Goal: Task Accomplishment & Management: Complete application form

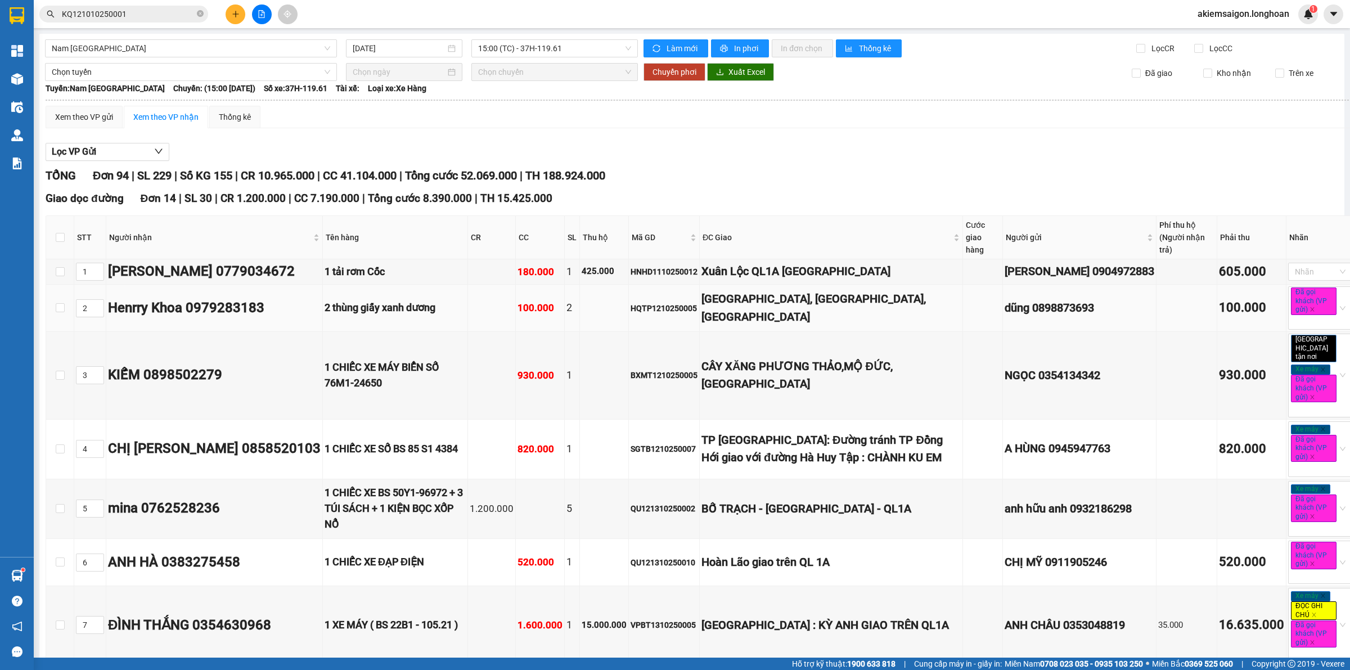
click at [757, 305] on div "[GEOGRAPHIC_DATA], [GEOGRAPHIC_DATA], [GEOGRAPHIC_DATA]" at bounding box center [830, 307] width 259 height 35
click at [521, 47] on span "15:00 (TC) - 37H-119.61" at bounding box center [554, 48] width 153 height 17
click at [552, 109] on div "22:00 (TC) - 29E-097.92" at bounding box center [519, 107] width 88 height 12
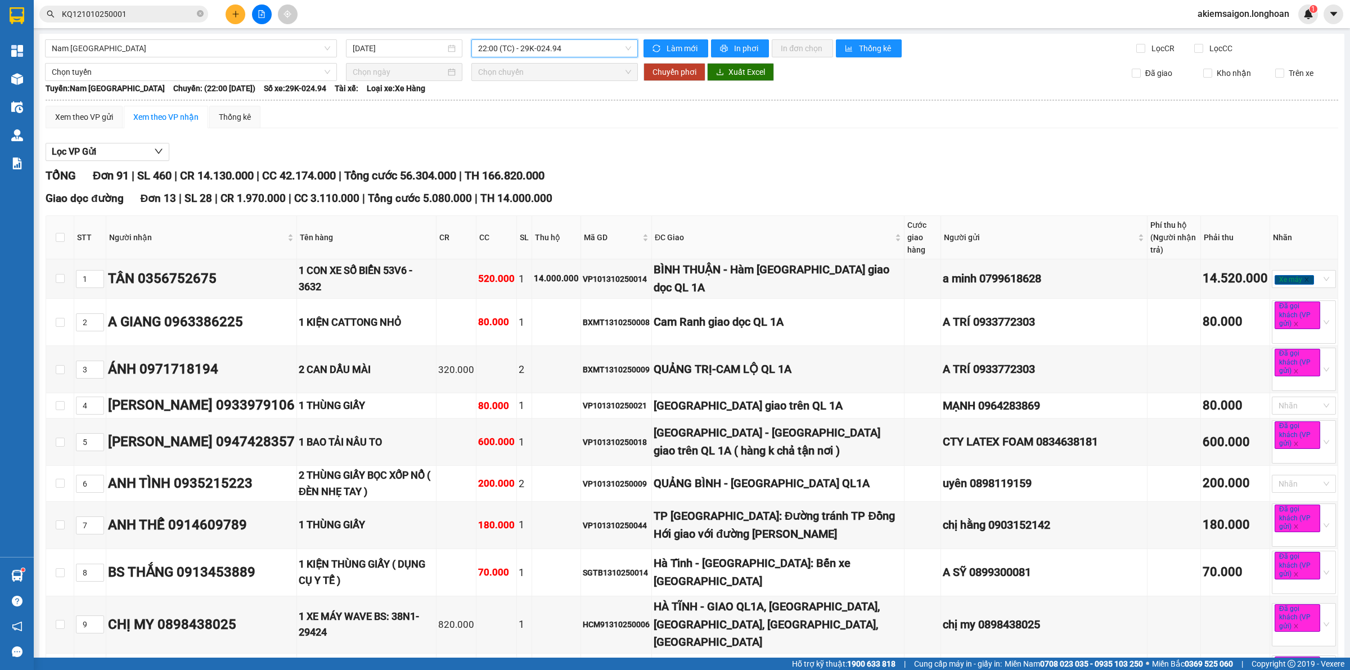
scroll to position [117, 0]
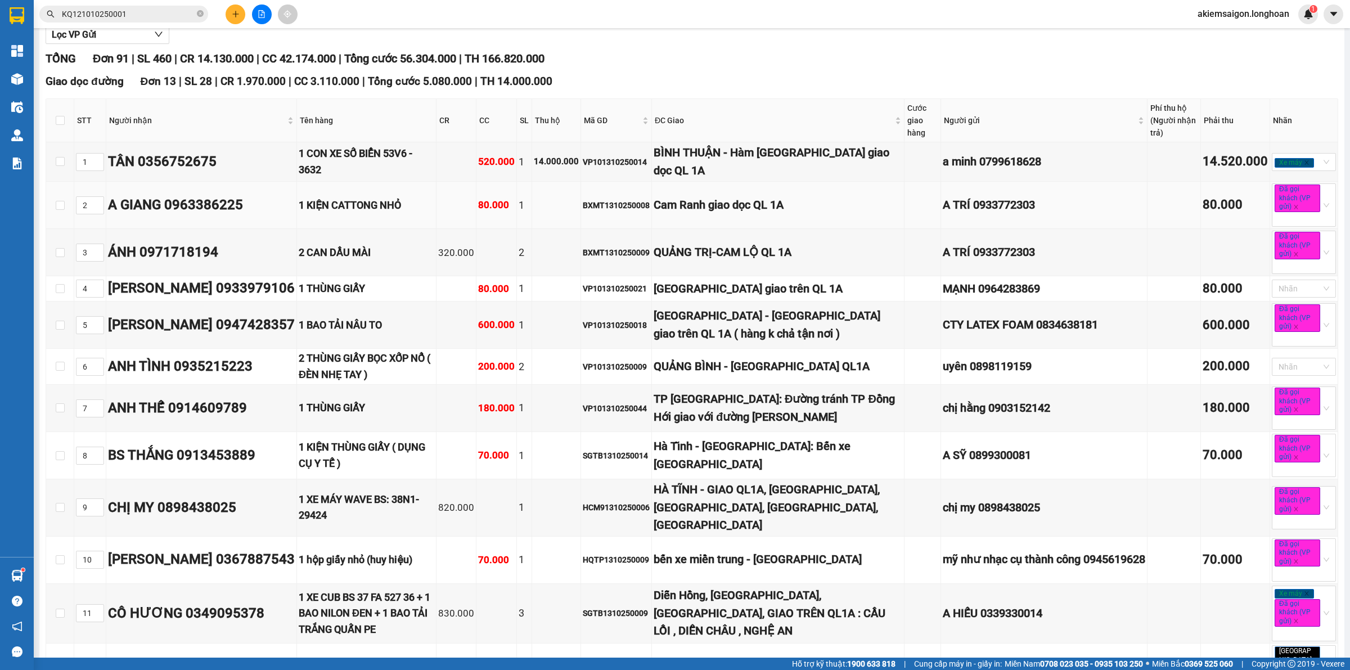
click at [610, 205] on div "BXMT1310250008" at bounding box center [616, 205] width 67 height 12
copy div "BXMT1310250008"
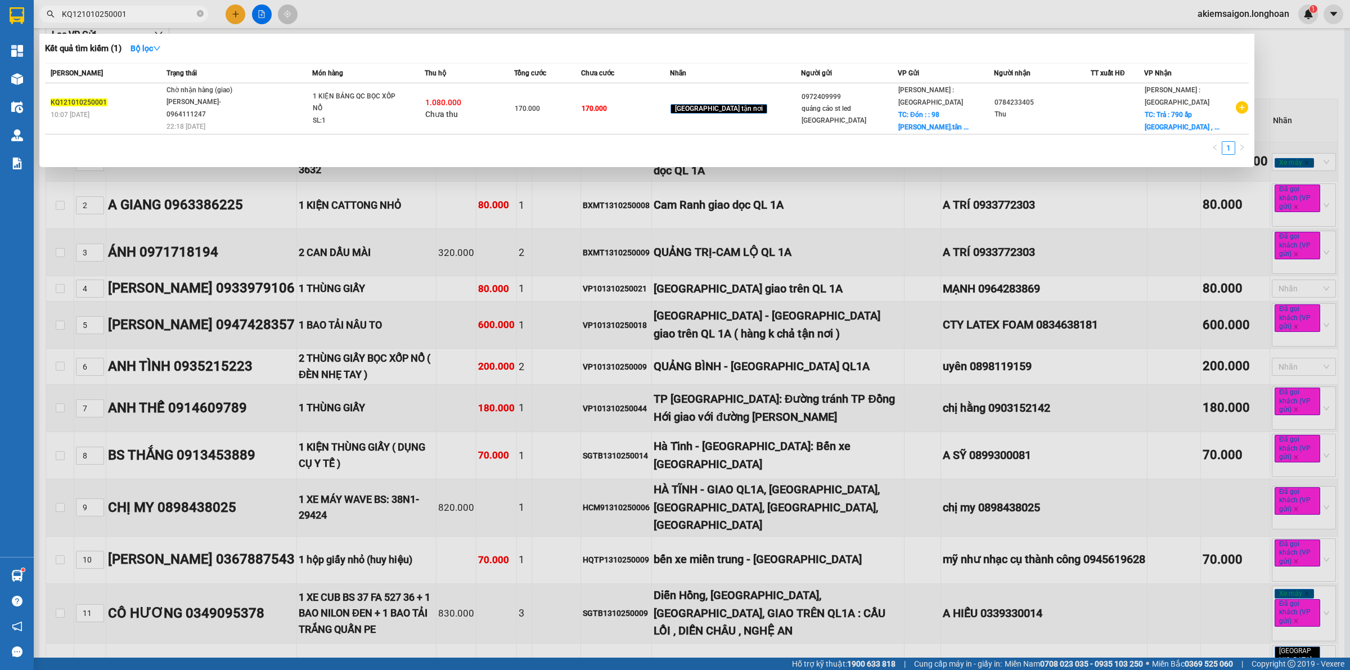
click at [130, 19] on input "KQ121010250001" at bounding box center [128, 14] width 133 height 12
paste input "BXMT1310250008"
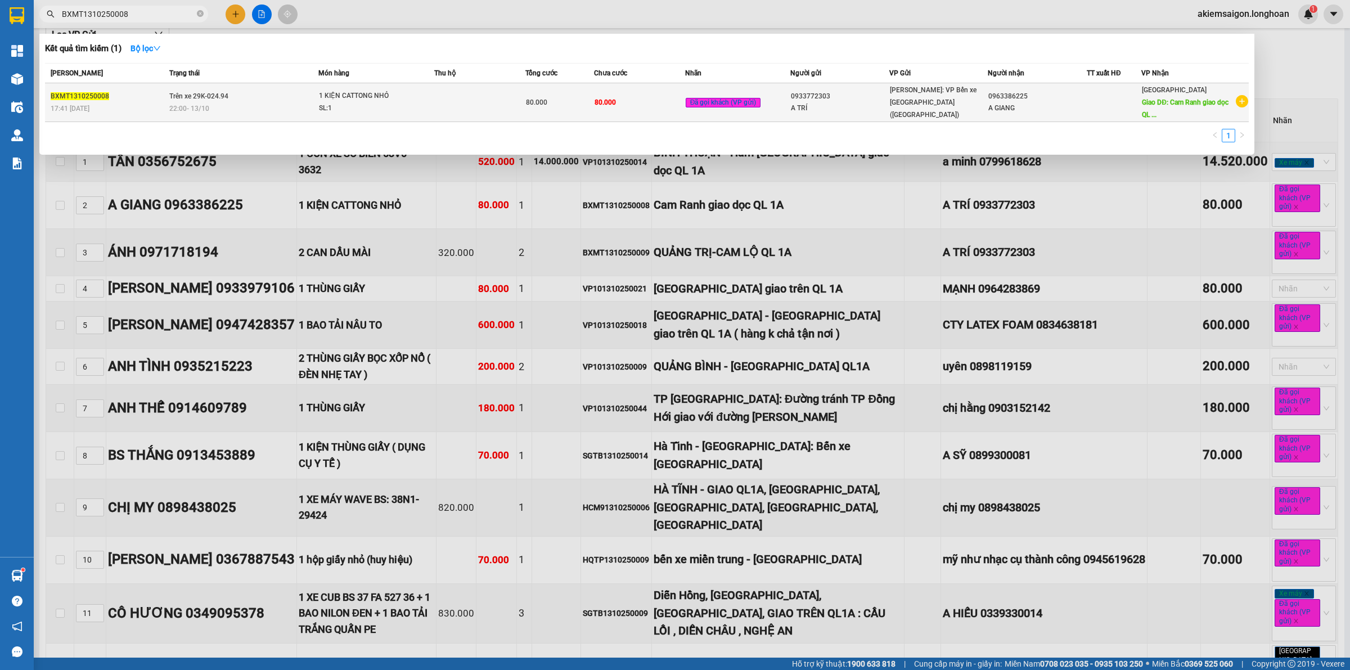
type input "BXMT1310250008"
click at [244, 100] on td "Trên xe 29K-024.94 22:00 [DATE]" at bounding box center [242, 102] width 152 height 39
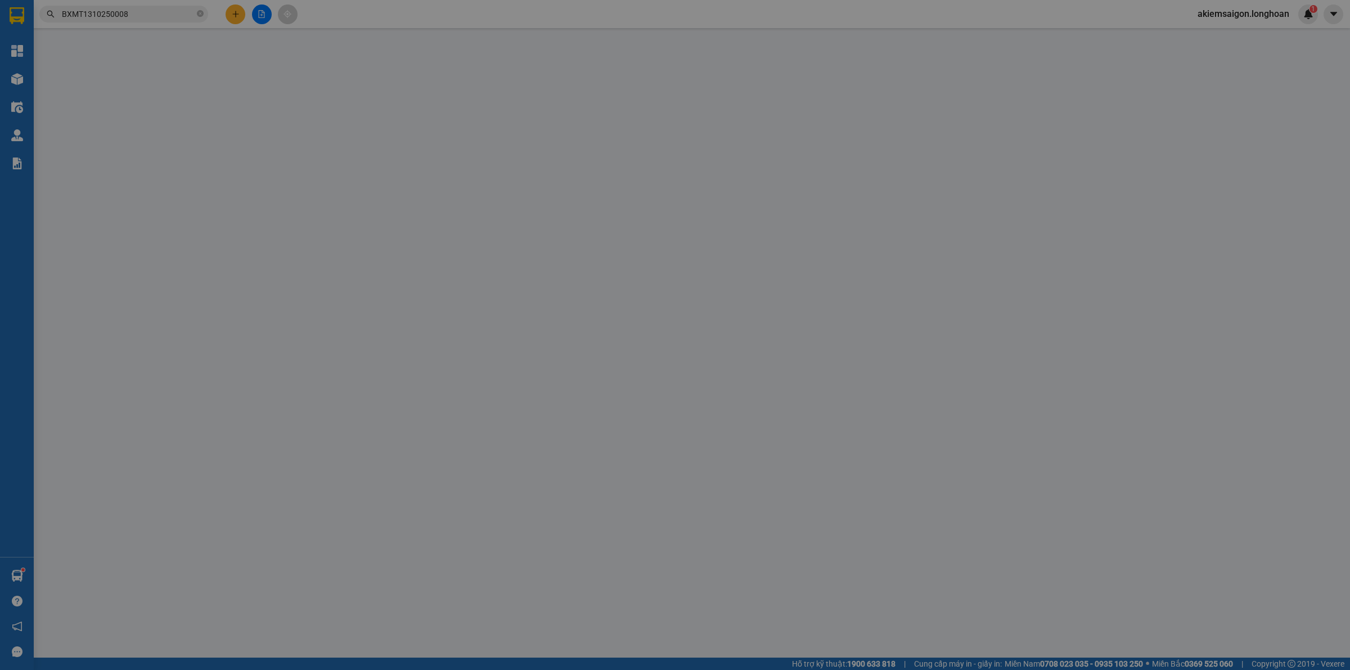
type input "0933772303"
type input "A TRÍ"
type input "0963386225"
type input "A GIANG"
type input "Cam Ranh giao dọc QL 1A"
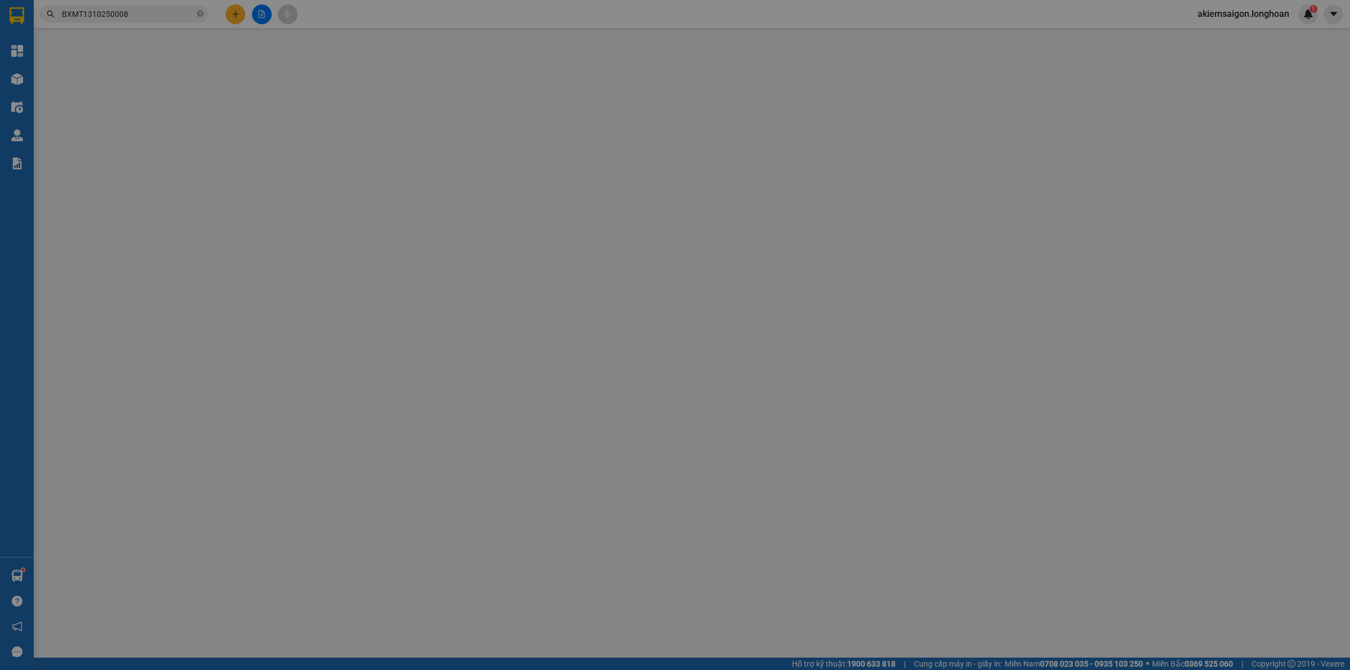
type input "0"
type input "80.000"
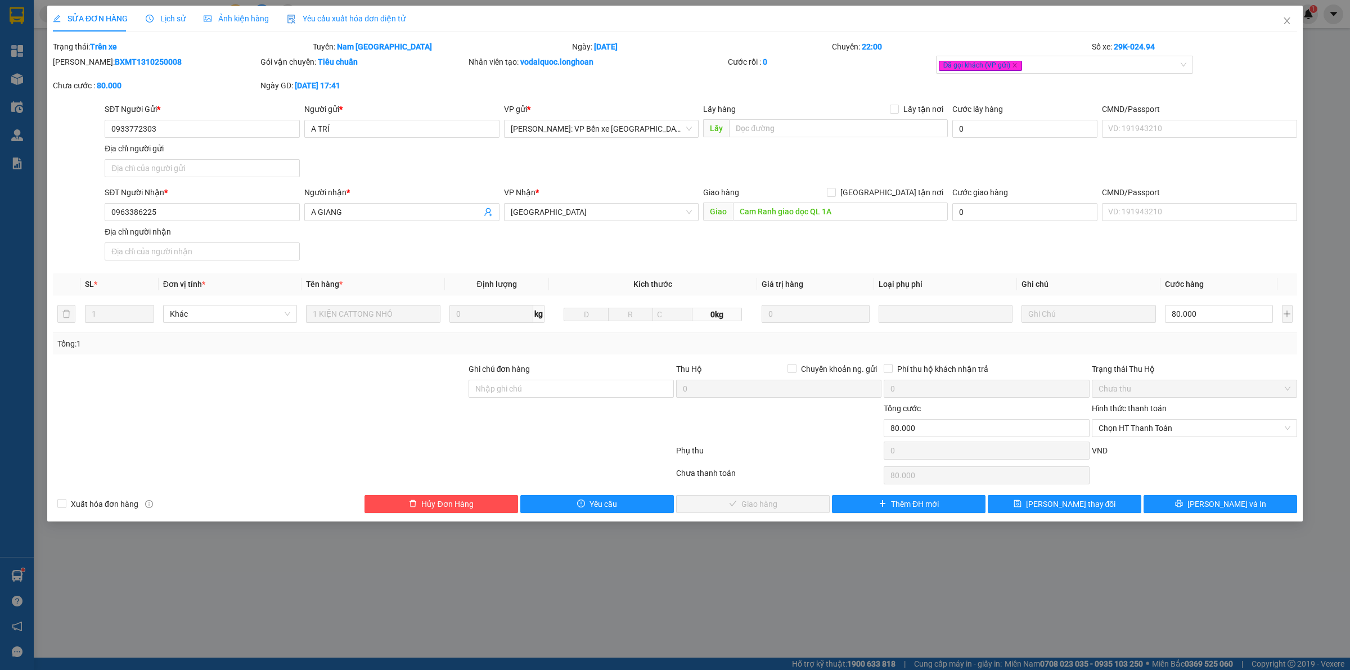
click at [162, 23] on span "Lịch sử" at bounding box center [166, 18] width 40 height 9
